Goal: Find specific page/section: Find specific page/section

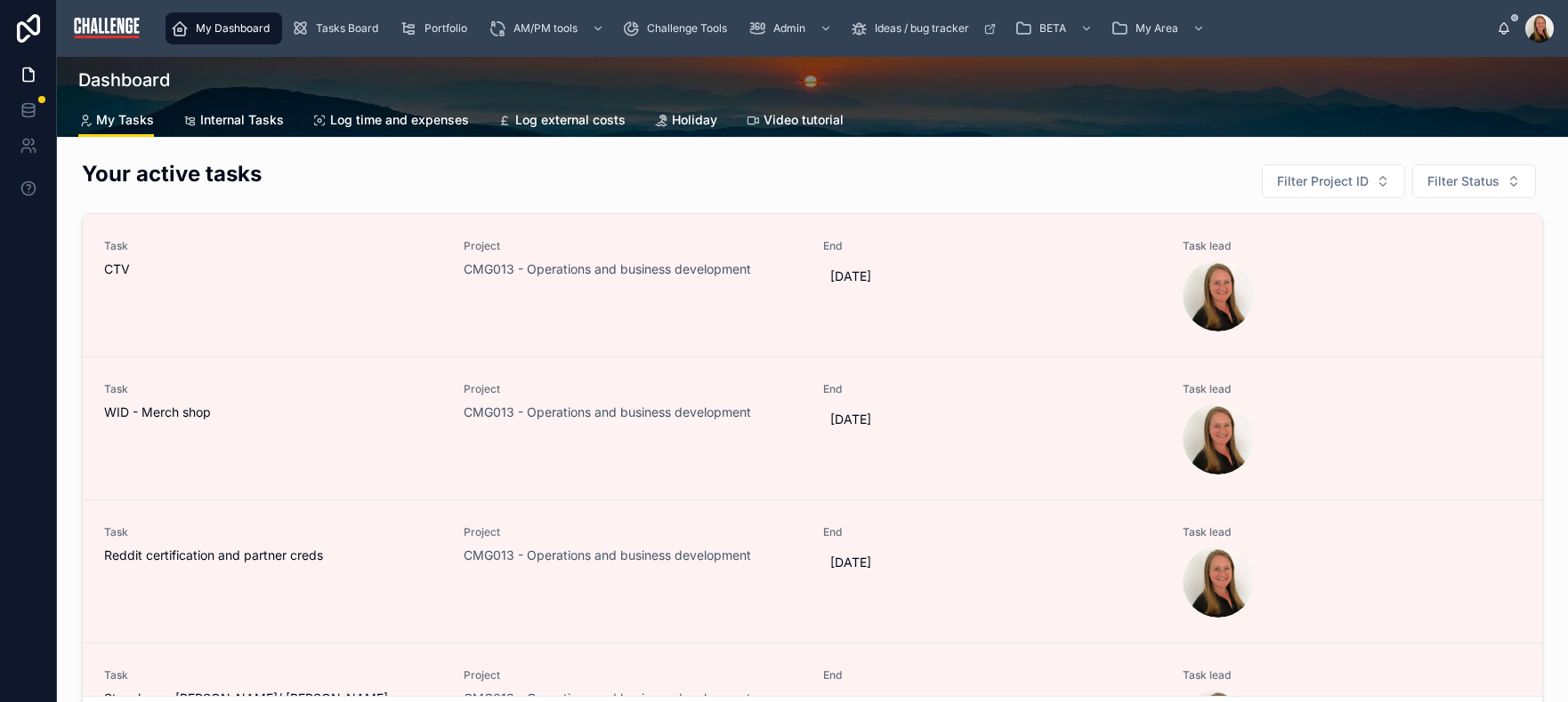
click at [223, 27] on span "My Dashboard" at bounding box center [233, 28] width 74 height 15
click at [325, 24] on span "Tasks Board" at bounding box center [347, 28] width 62 height 15
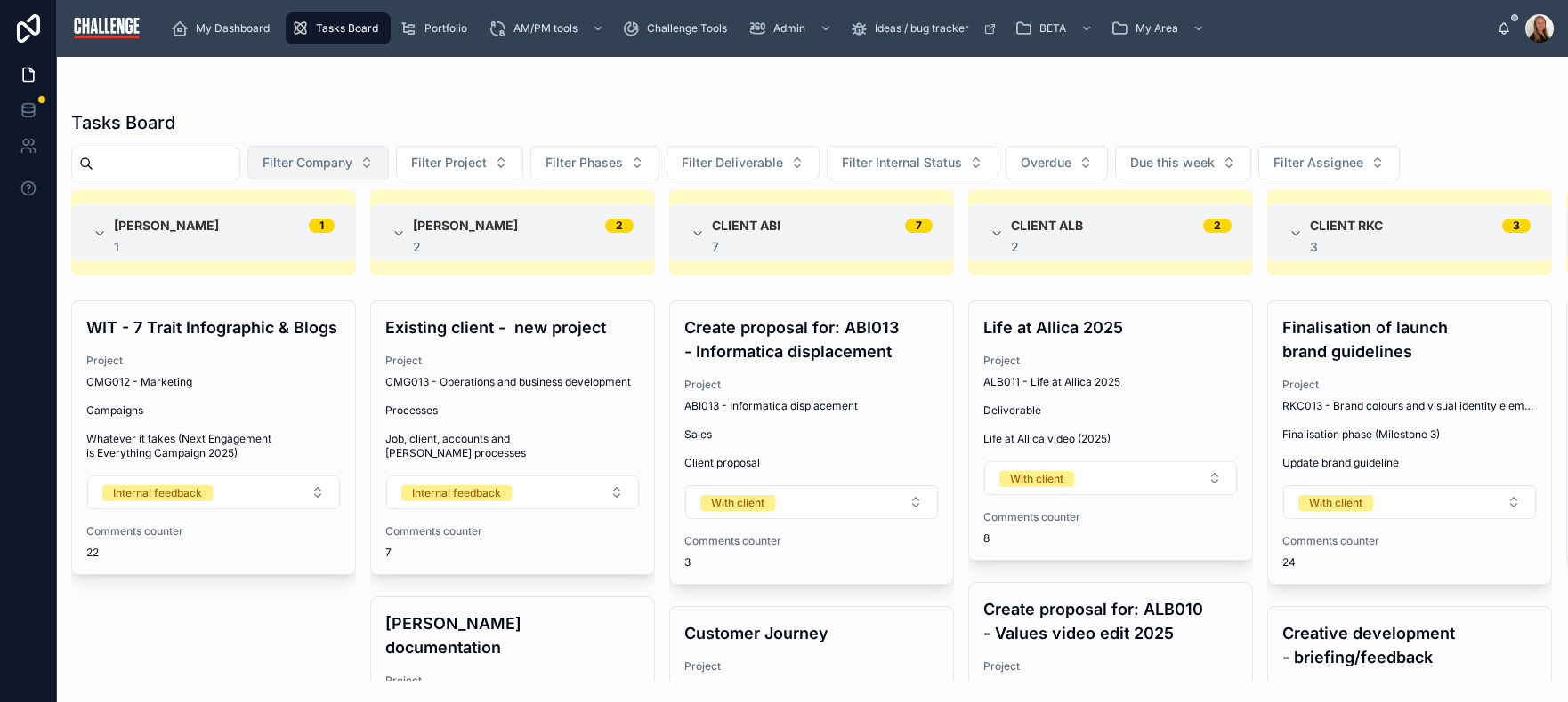
click at [387, 164] on button "Filter Company" at bounding box center [318, 162] width 141 height 34
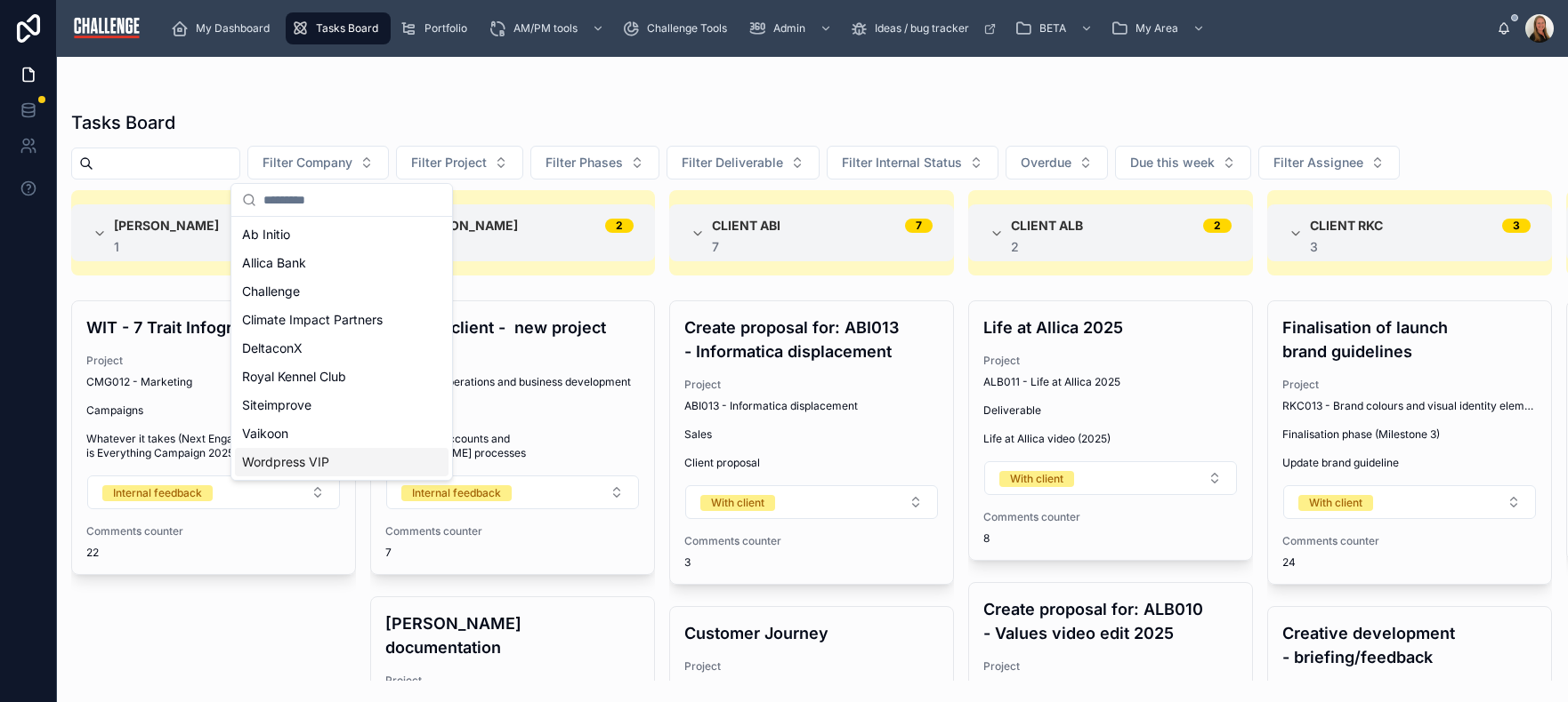
click at [352, 463] on div "Wordpress VIP" at bounding box center [341, 462] width 213 height 28
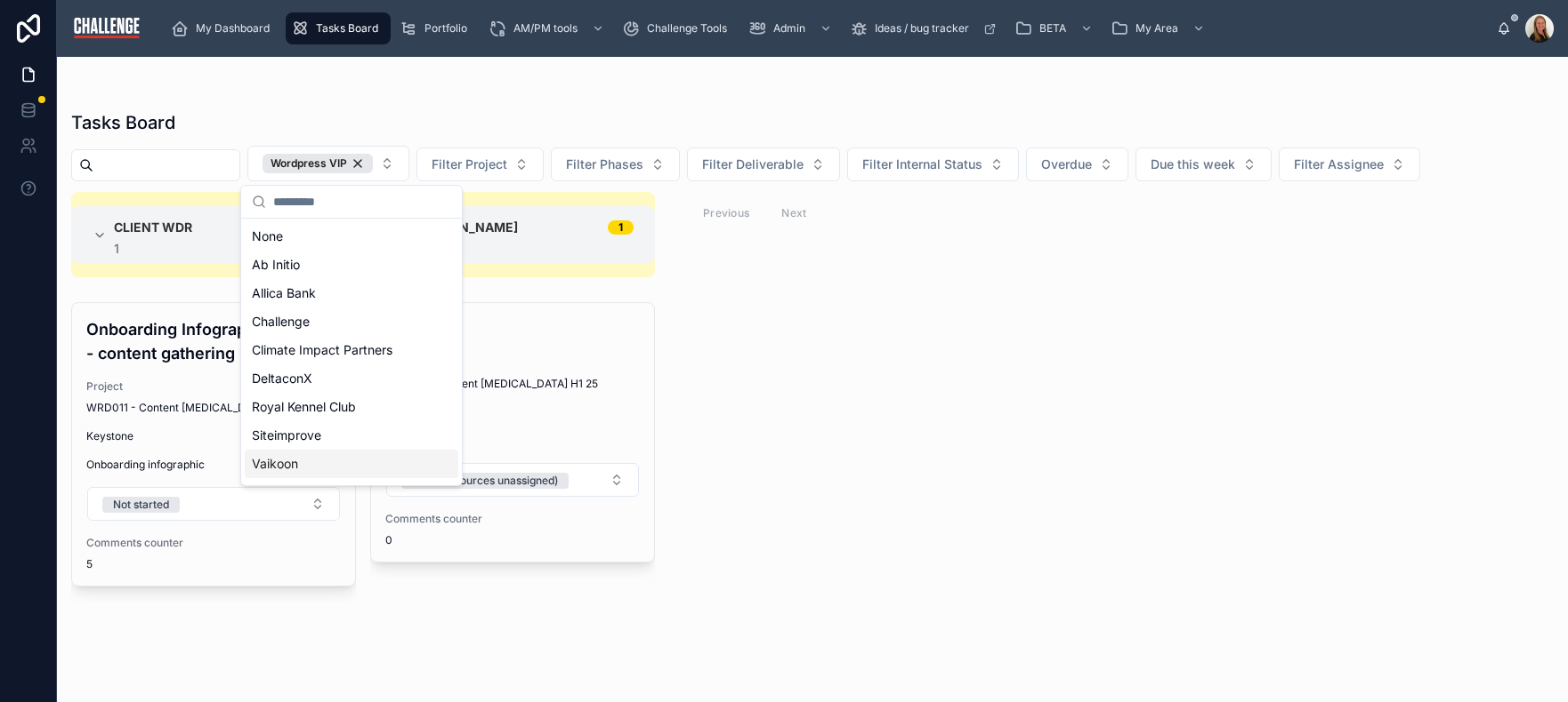
click at [751, 90] on div at bounding box center [812, 92] width 1482 height 15
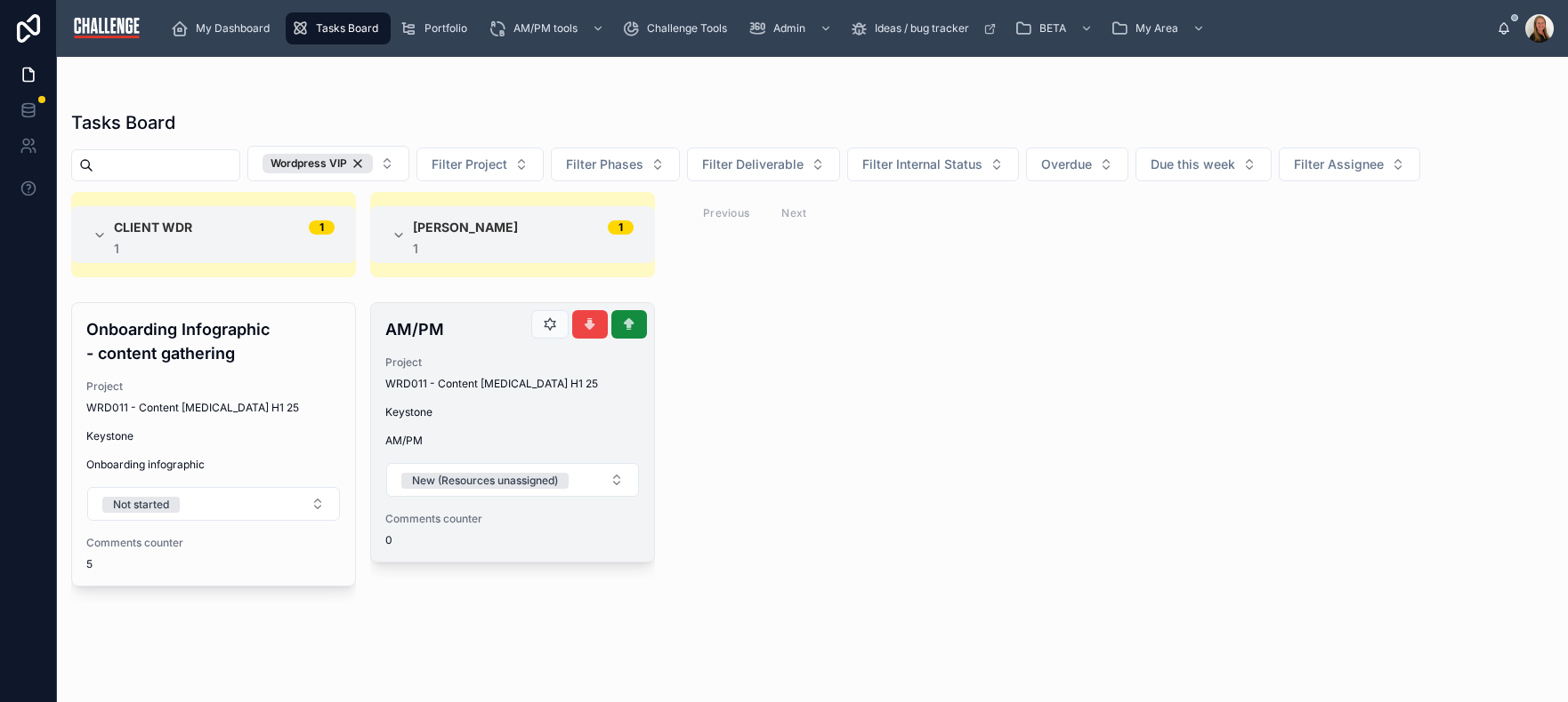
click at [490, 416] on span "Keystone" at bounding box center [513, 413] width 255 height 15
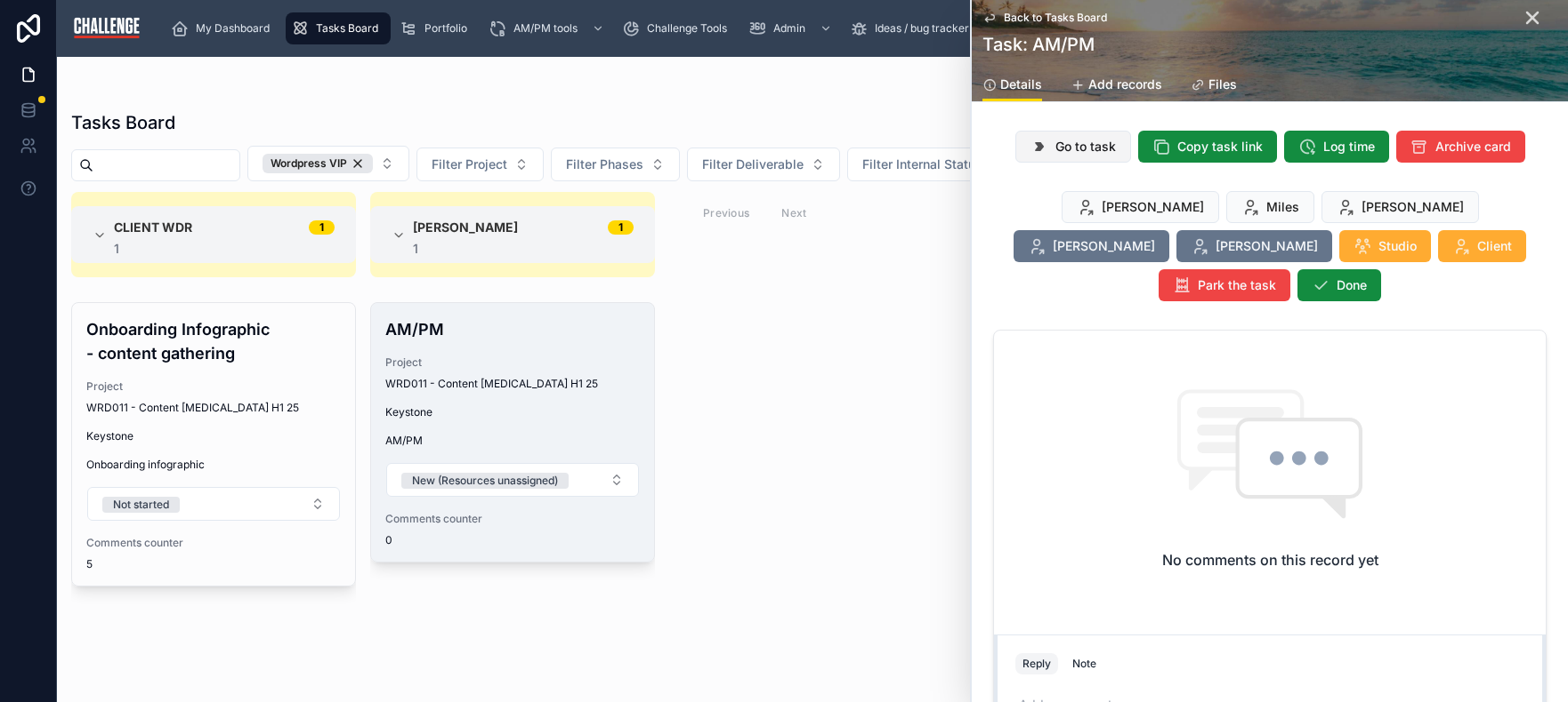
click at [1080, 146] on span "Go to task" at bounding box center [1085, 146] width 60 height 17
click at [1527, 19] on icon at bounding box center [1532, 18] width 11 height 11
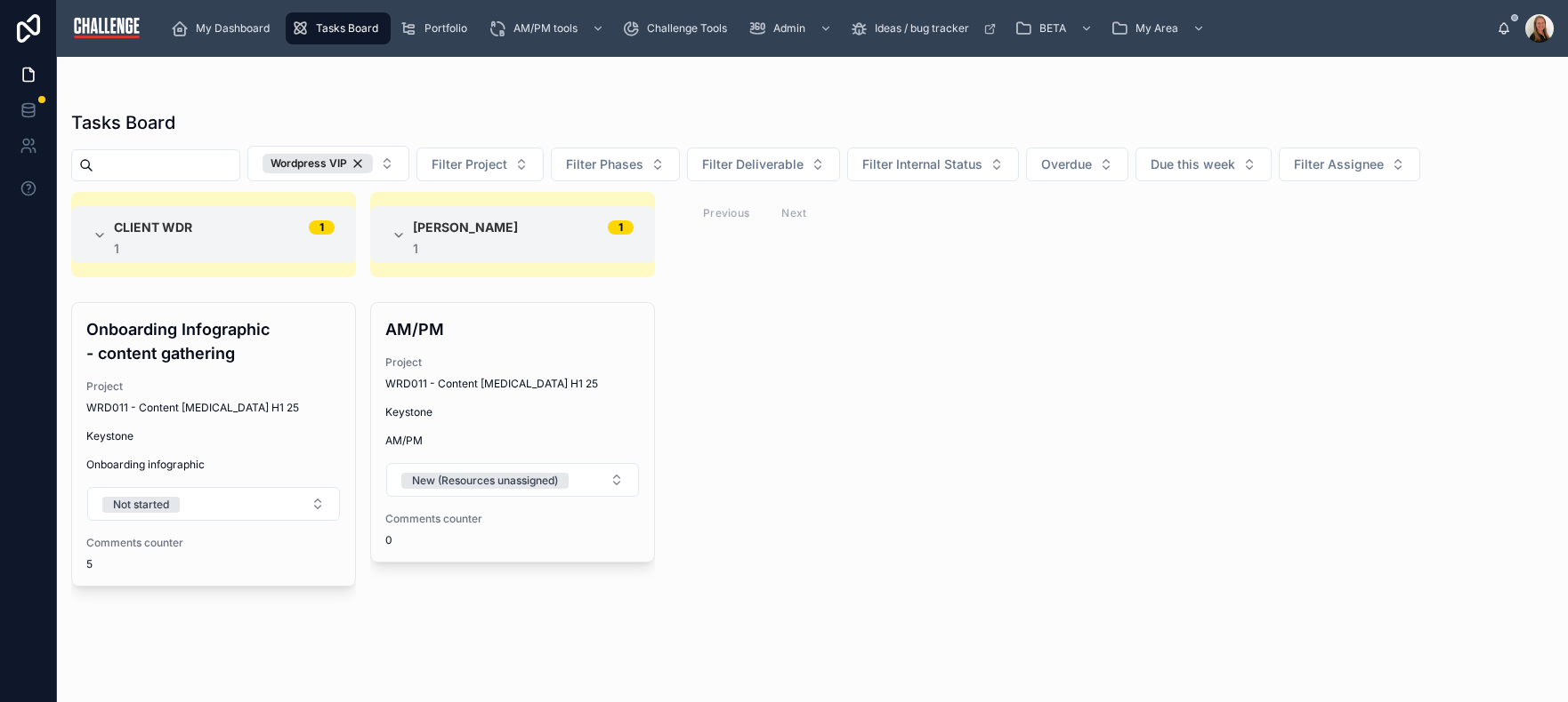
click at [984, 510] on div "Client WDR 1 1 Onboarding Infographic - content gathering Project WRD011 - Cont…" at bounding box center [811, 437] width 1510 height 489
click at [440, 27] on span "Portfolio" at bounding box center [445, 28] width 43 height 15
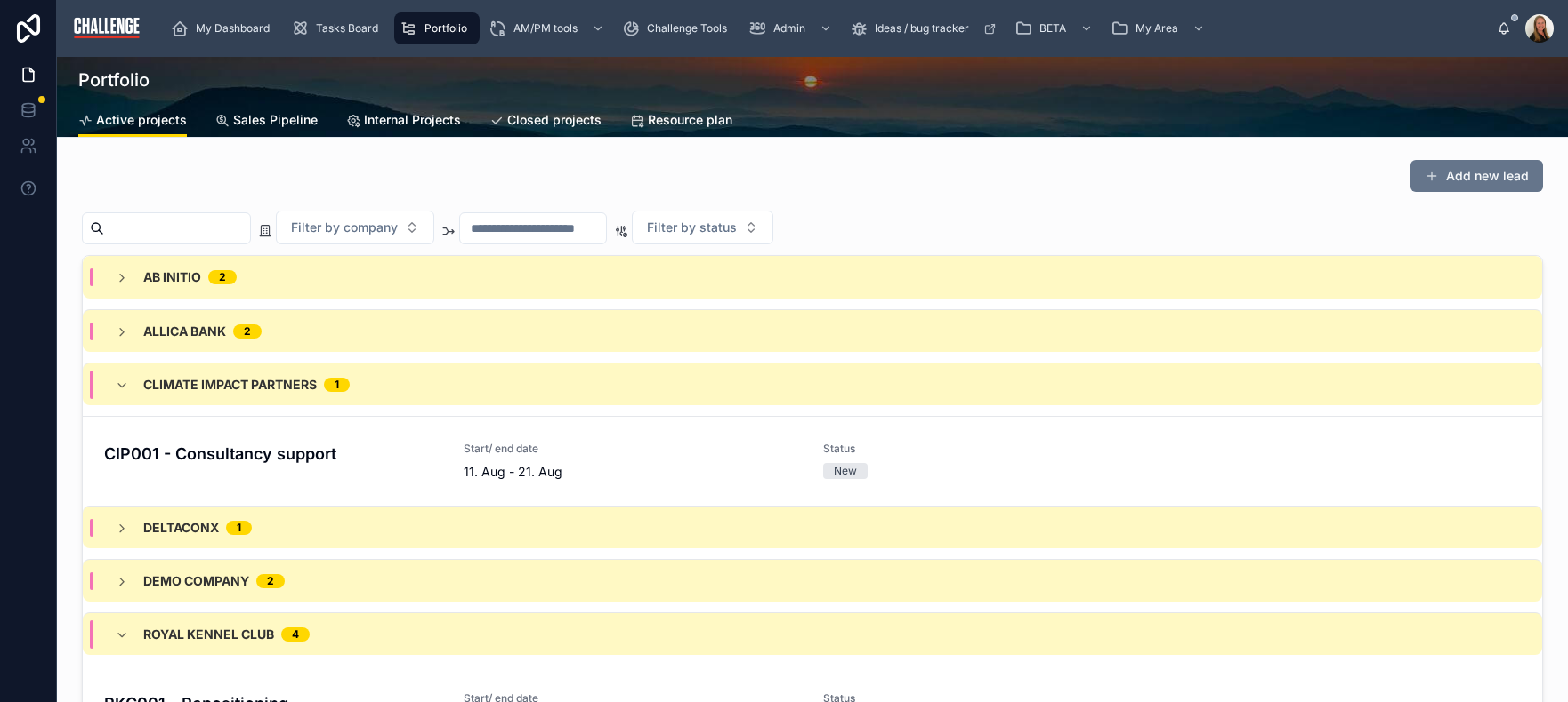
click at [285, 113] on span "Sales Pipeline" at bounding box center [276, 119] width 84 height 17
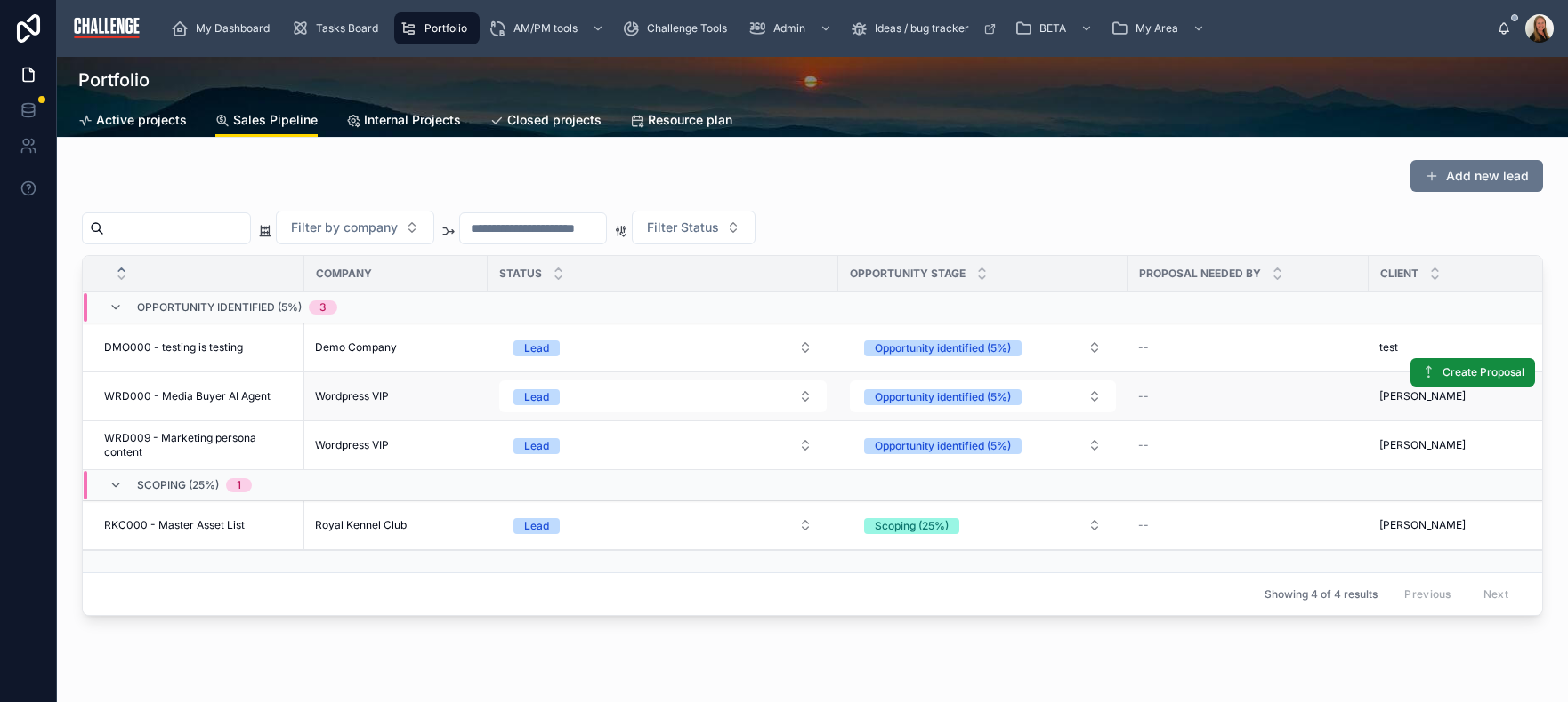
click at [211, 395] on span "WRD000 - Media Buyer AI Agent" at bounding box center [188, 396] width 167 height 15
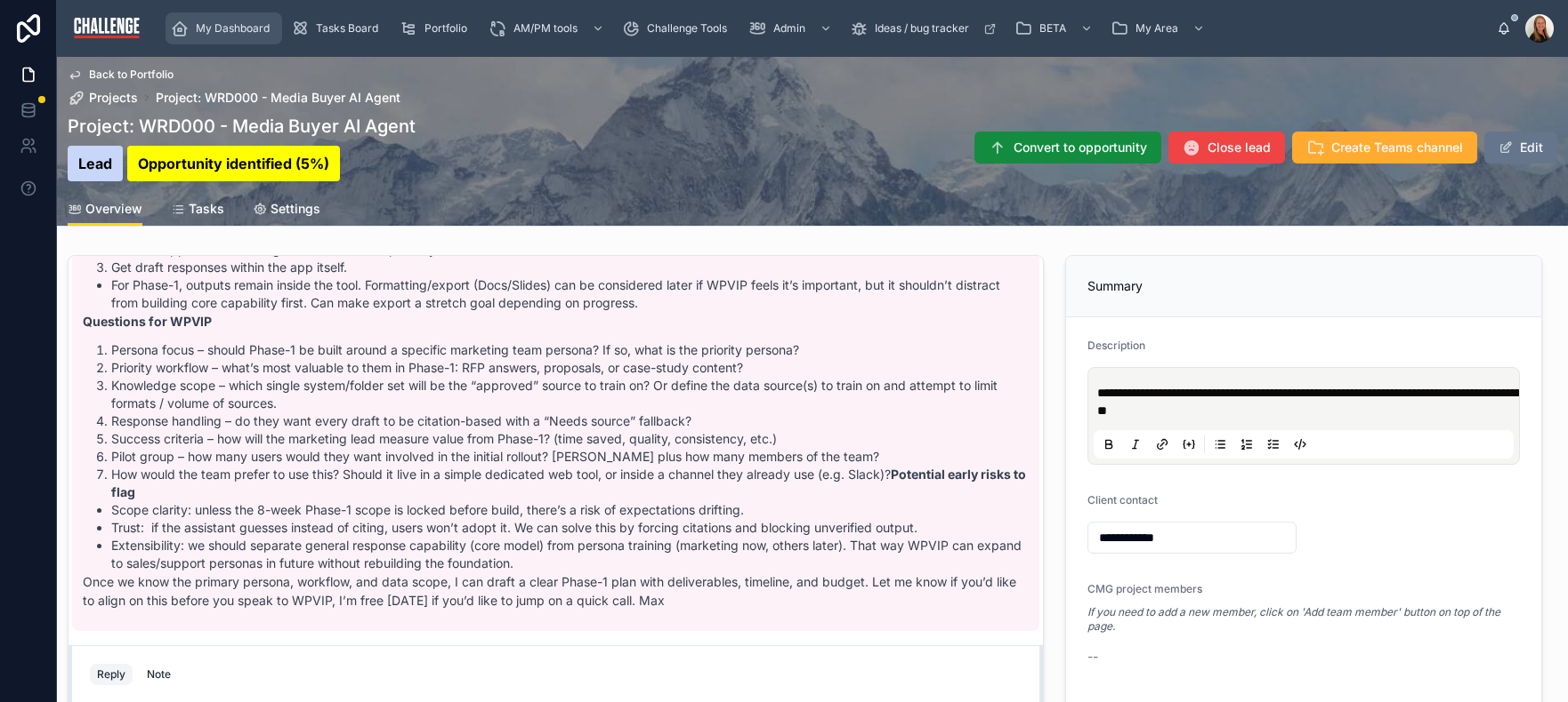
drag, startPoint x: 240, startPoint y: 27, endPoint x: 263, endPoint y: 36, distance: 24.7
click at [240, 27] on span "My Dashboard" at bounding box center [233, 28] width 74 height 15
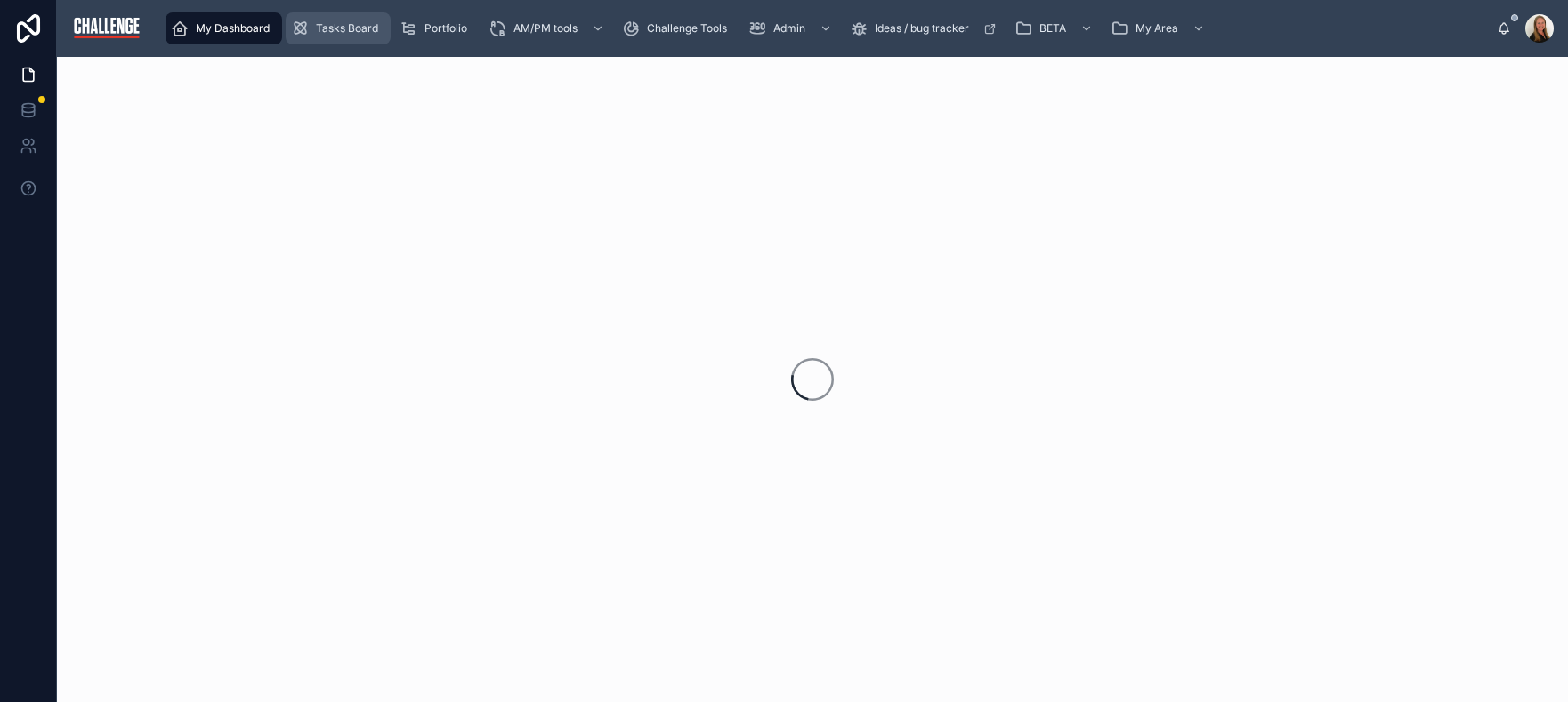
click at [332, 32] on span "Tasks Board" at bounding box center [347, 28] width 62 height 15
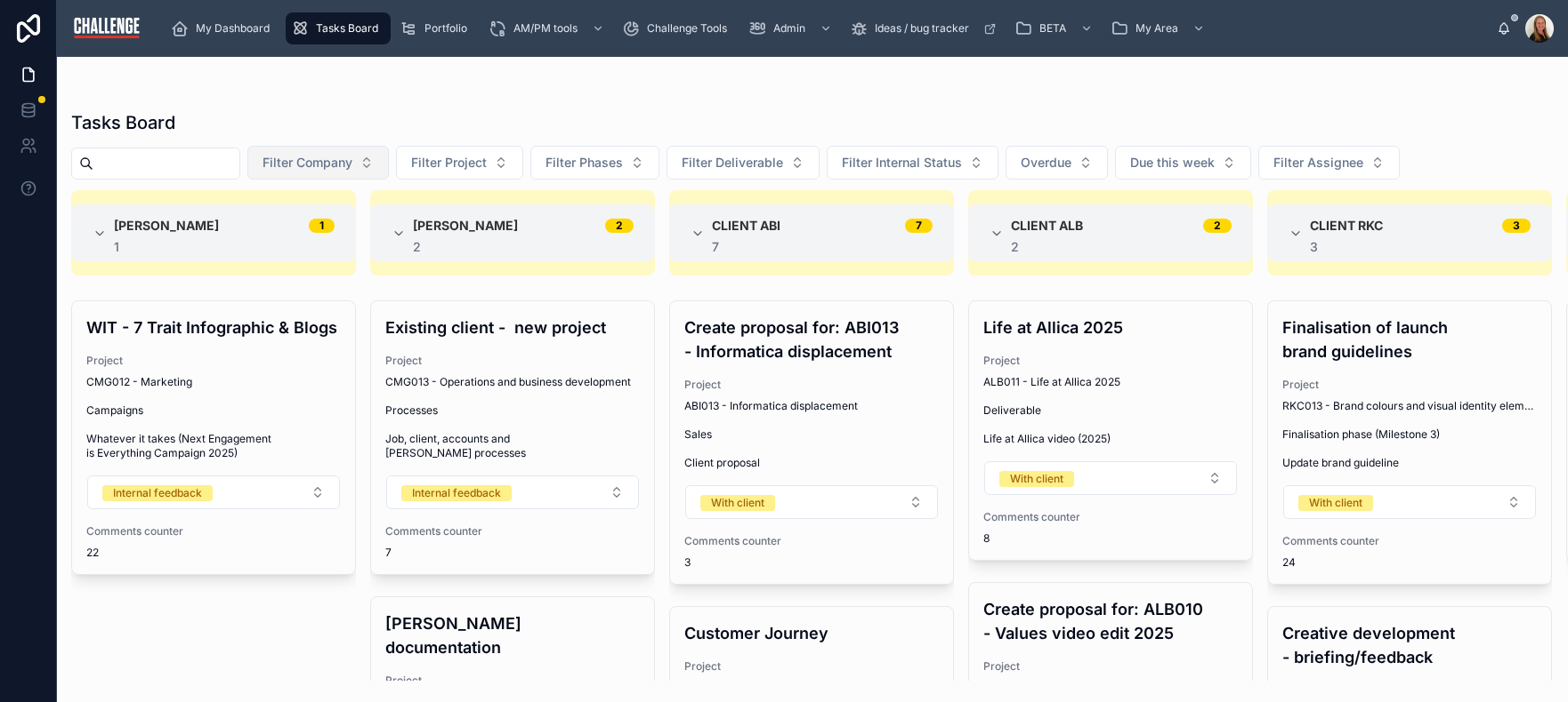
click at [389, 162] on button "Filter Company" at bounding box center [318, 162] width 141 height 34
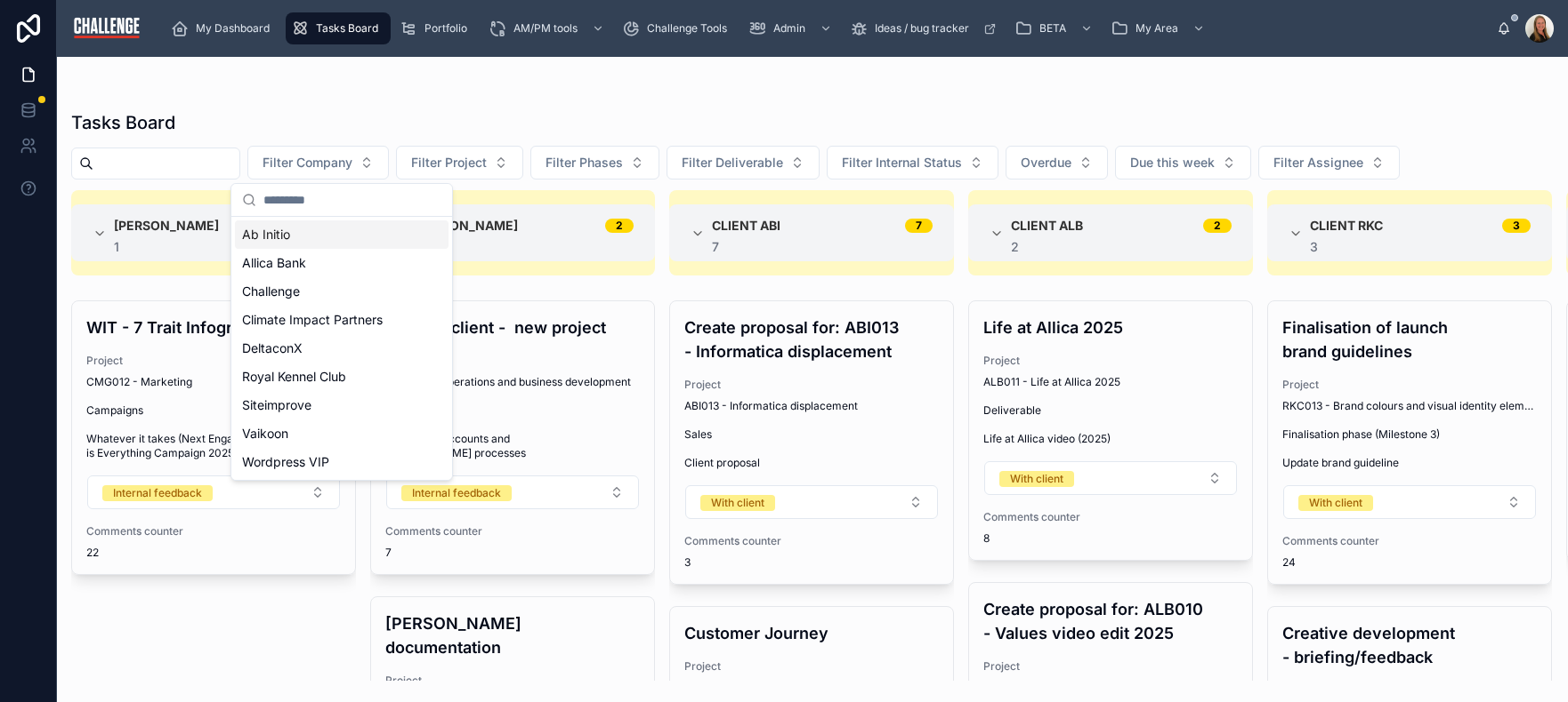
click at [518, 89] on div at bounding box center [812, 92] width 1482 height 15
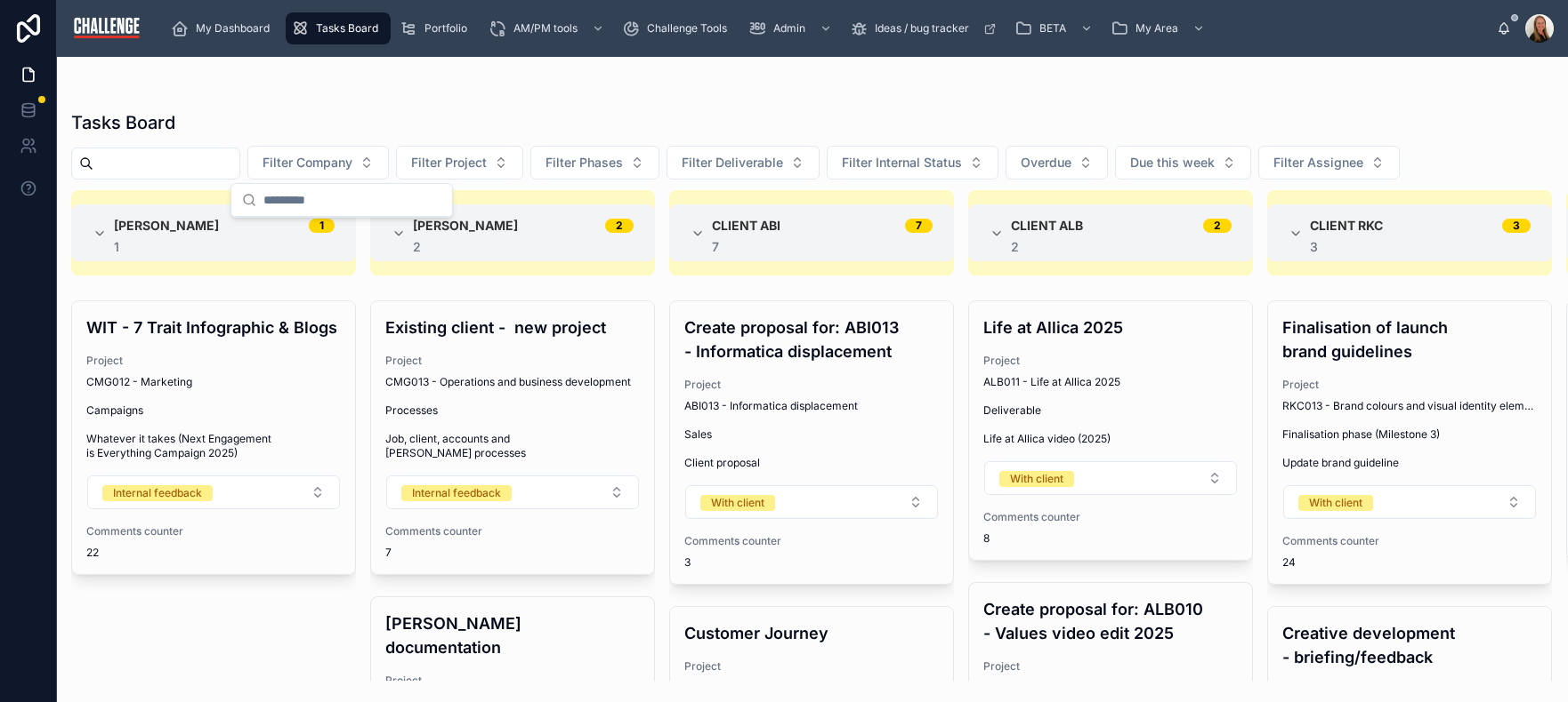
click at [518, 89] on div at bounding box center [812, 92] width 1482 height 15
click at [387, 164] on button "Filter Company" at bounding box center [318, 162] width 141 height 34
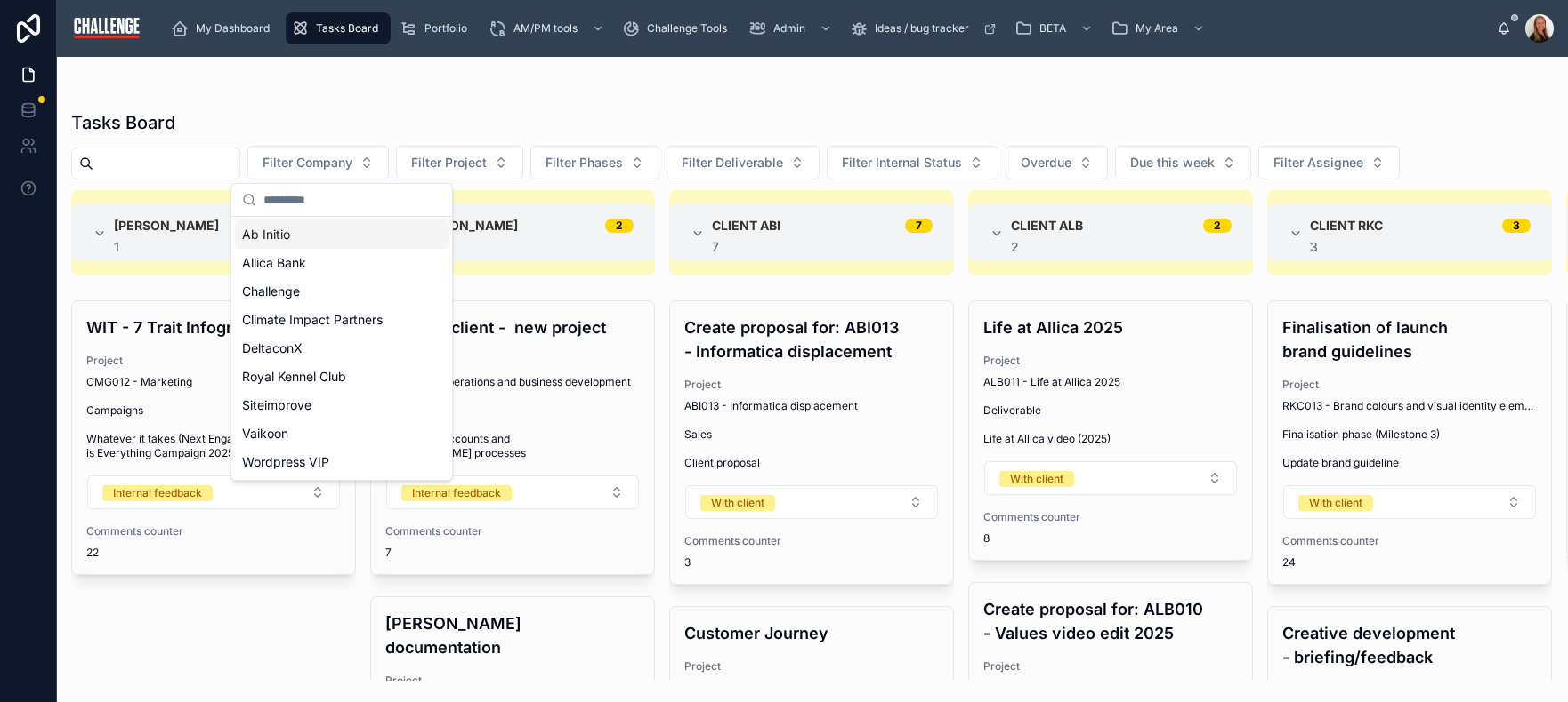
click at [372, 90] on div at bounding box center [812, 92] width 1482 height 15
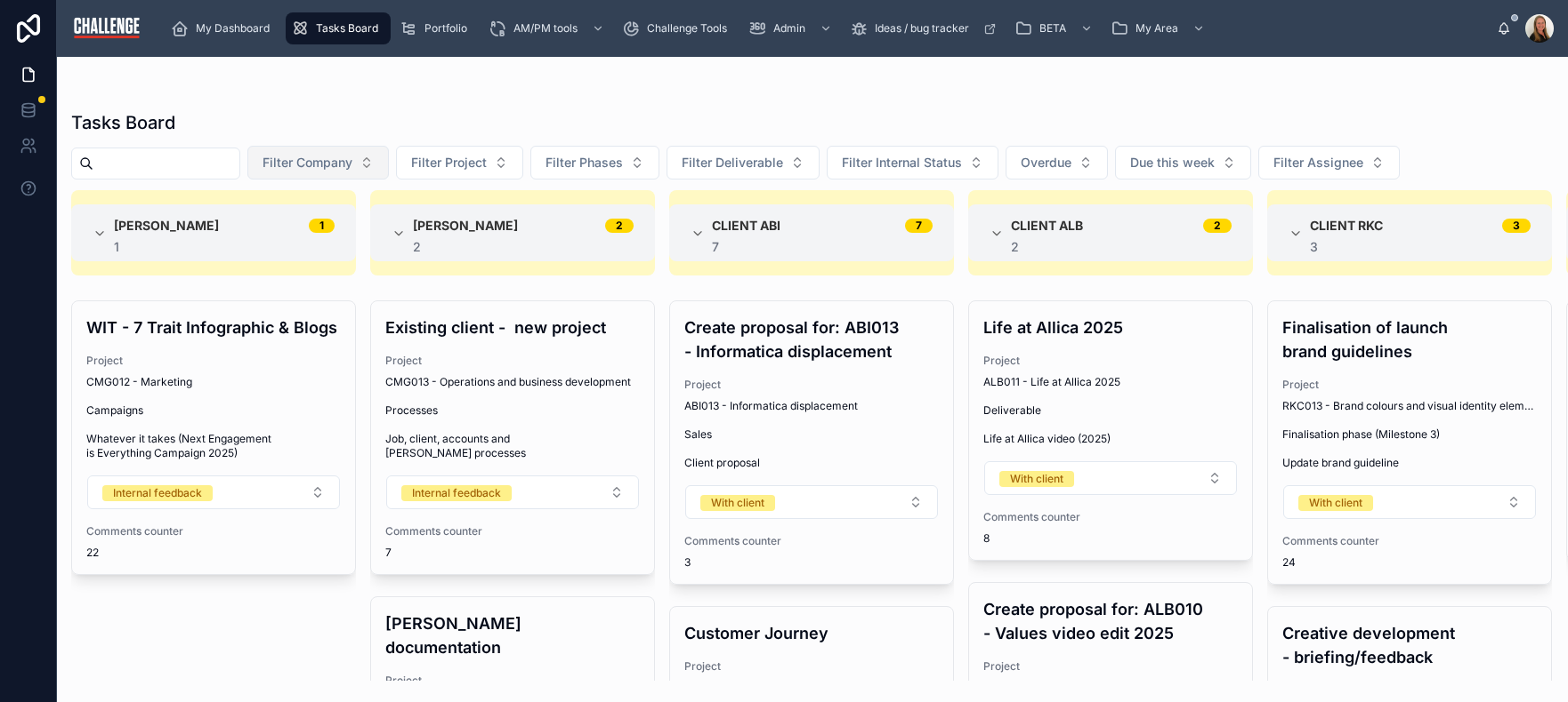
click at [387, 162] on button "Filter Company" at bounding box center [318, 162] width 141 height 34
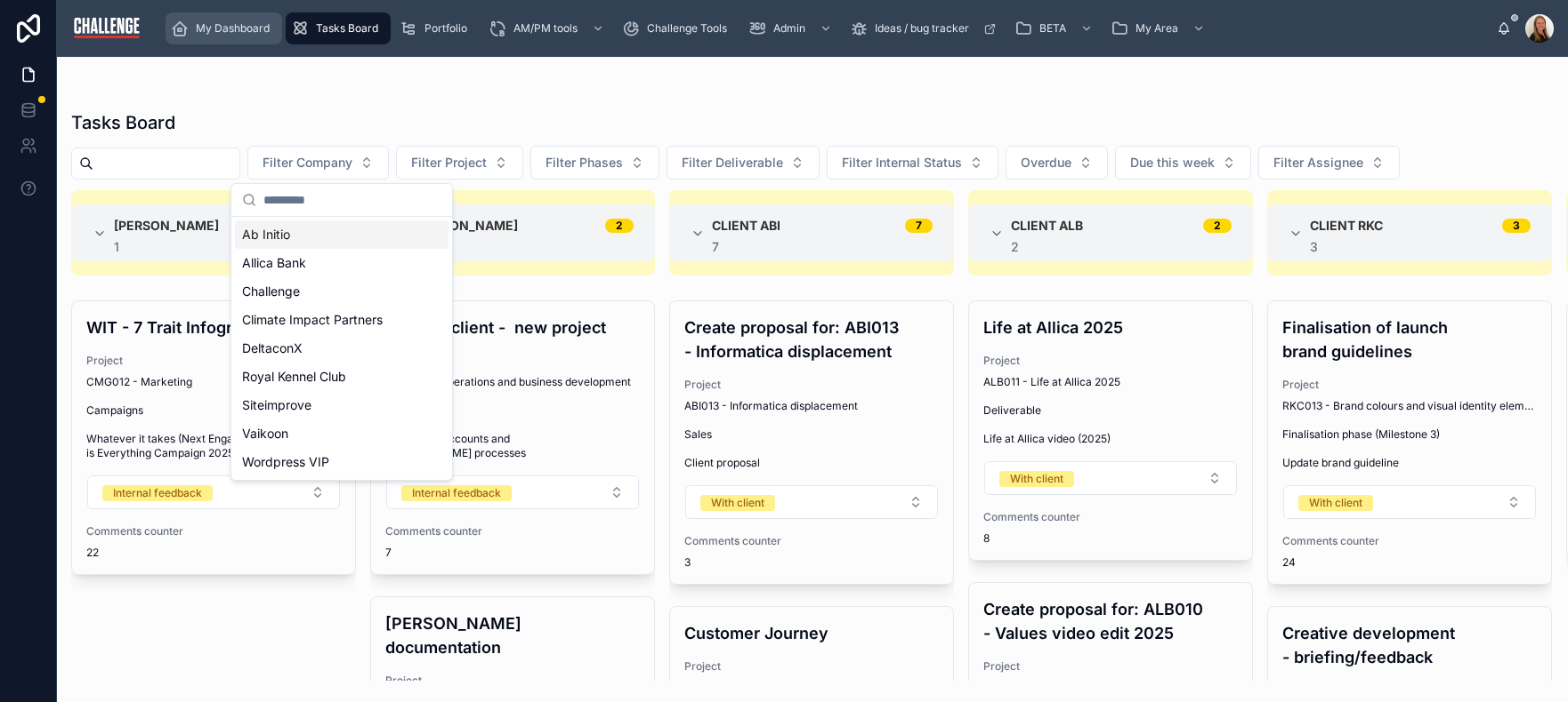
click at [225, 15] on div "My Dashboard" at bounding box center [224, 28] width 106 height 28
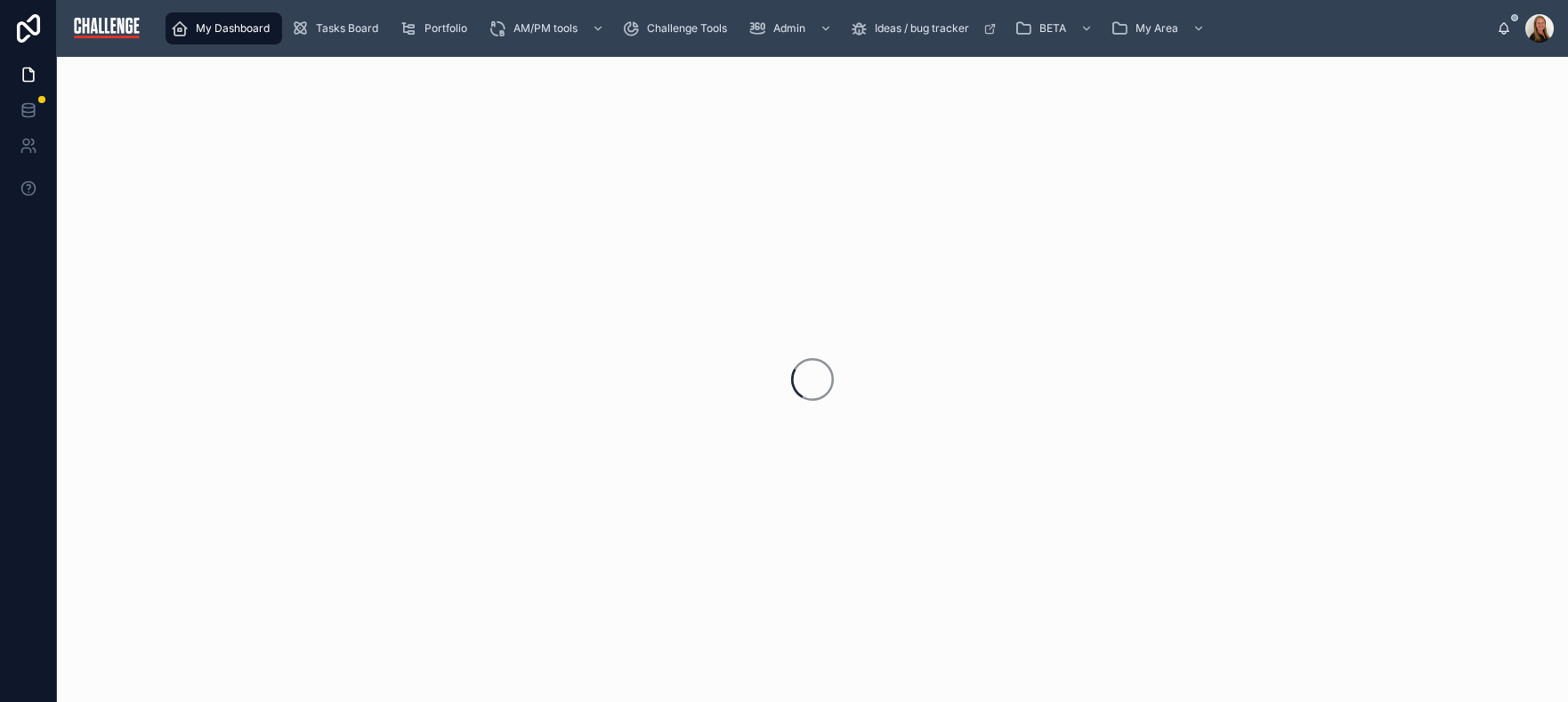
click at [223, 31] on span "My Dashboard" at bounding box center [233, 28] width 74 height 15
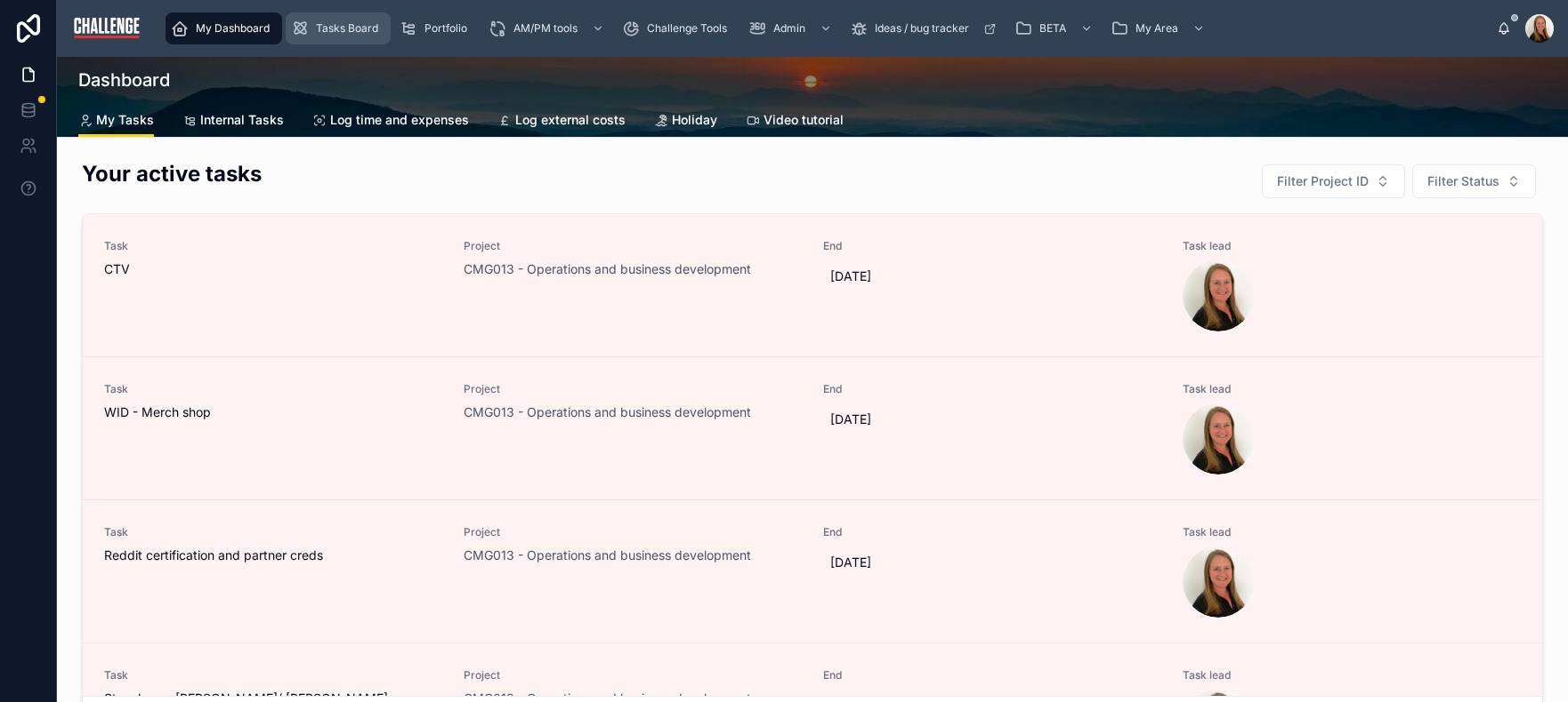
click at [327, 33] on span "Tasks Board" at bounding box center [347, 28] width 62 height 15
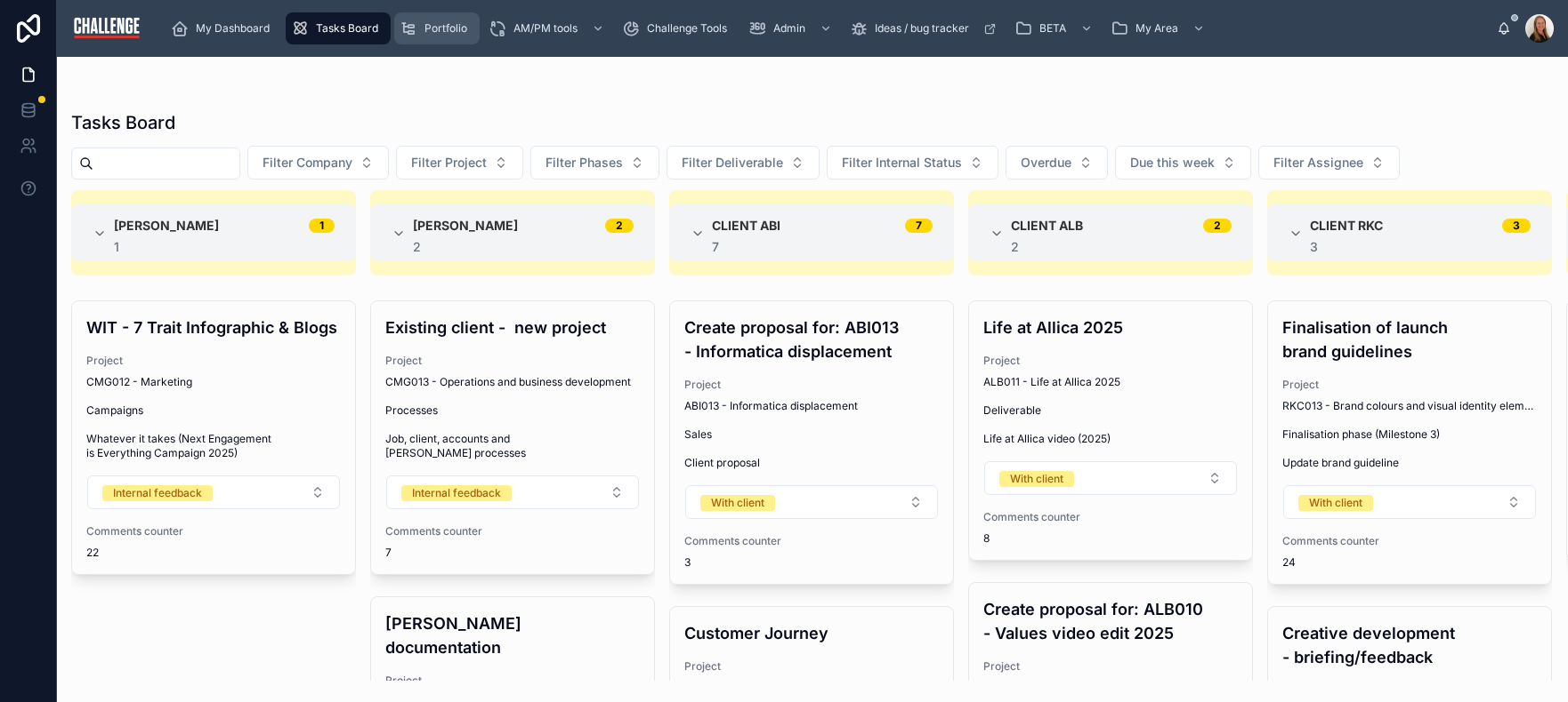
click at [445, 34] on span "Portfolio" at bounding box center [445, 28] width 43 height 15
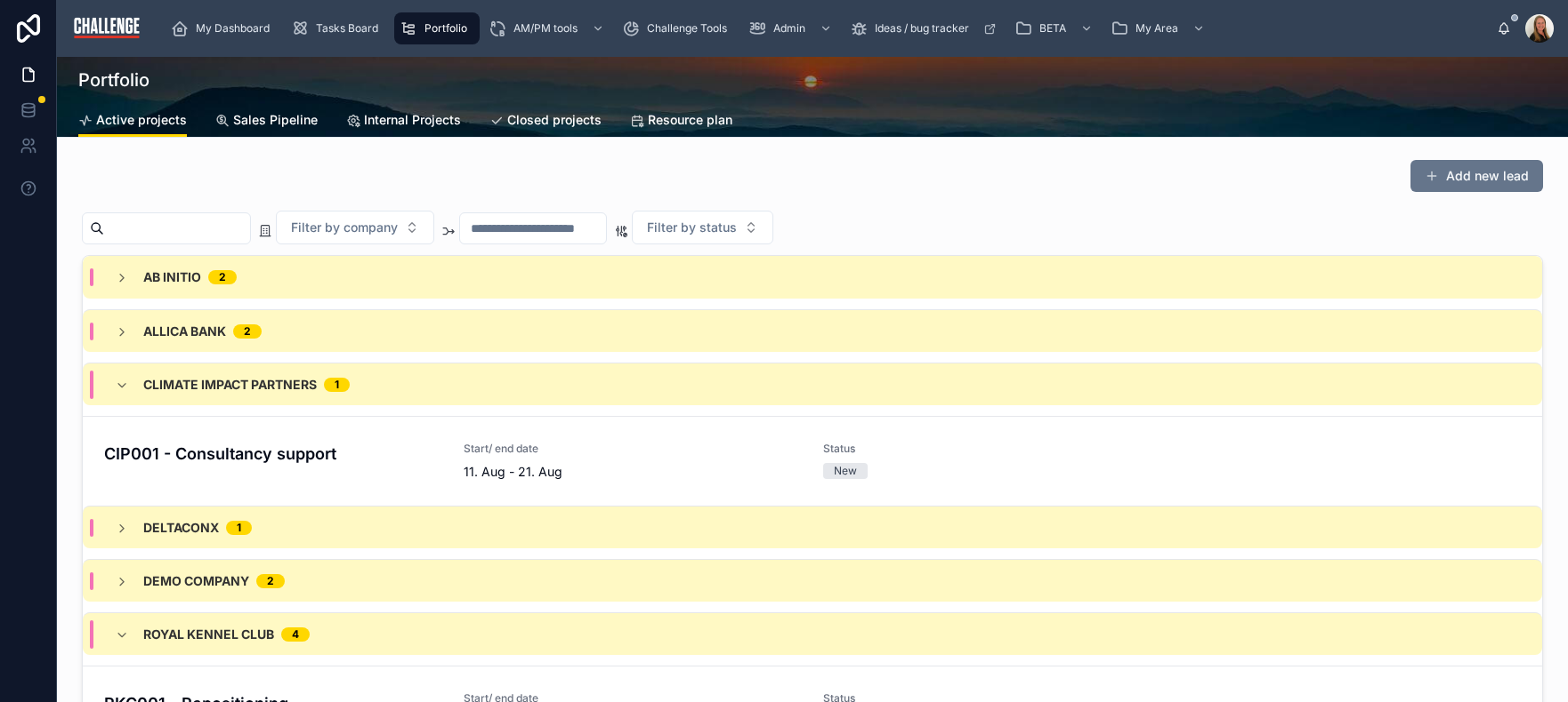
click at [280, 120] on span "Sales Pipeline" at bounding box center [276, 119] width 84 height 17
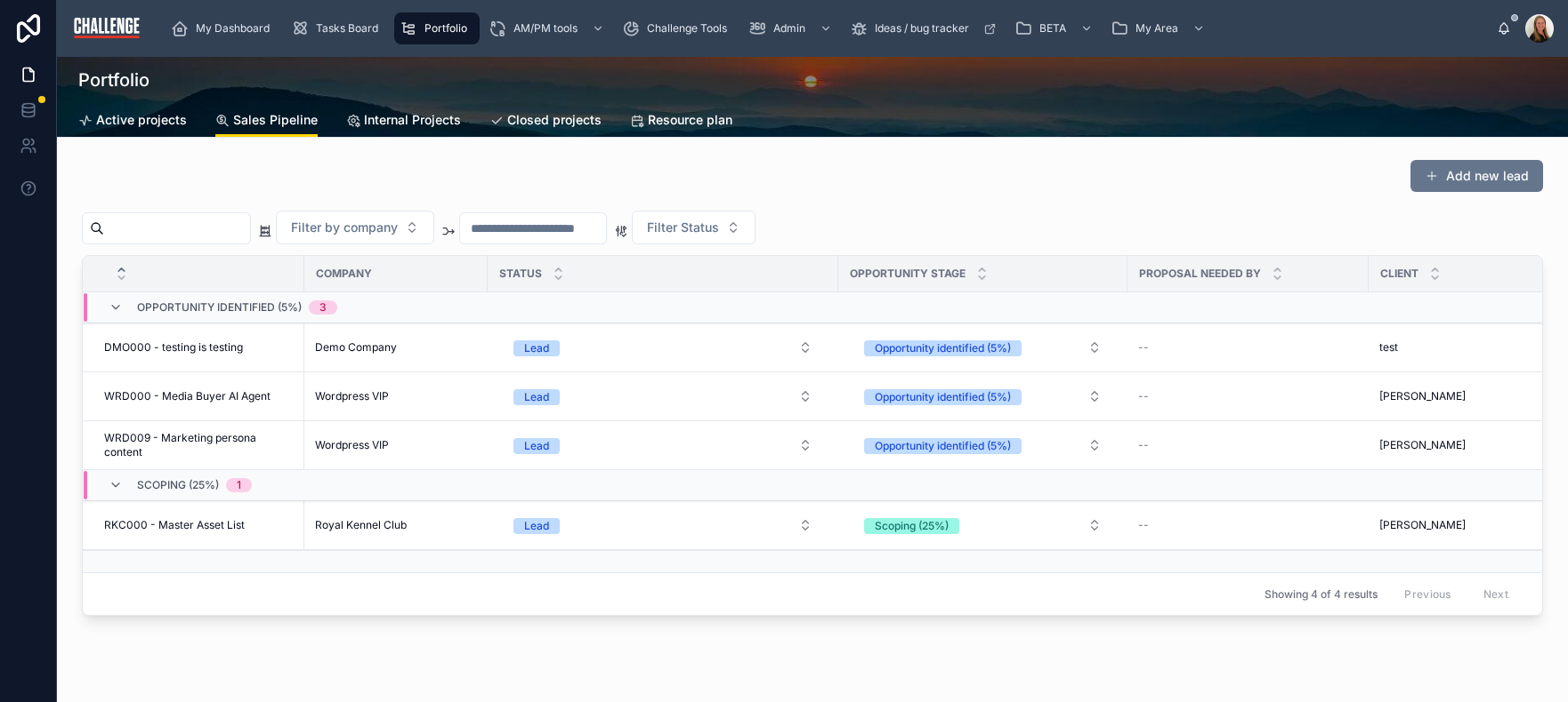
click at [593, 177] on div "Add new lead" at bounding box center [811, 179] width 1461 height 41
click at [321, 178] on div "Add new lead" at bounding box center [811, 179] width 1461 height 41
